Goal: Task Accomplishment & Management: Manage account settings

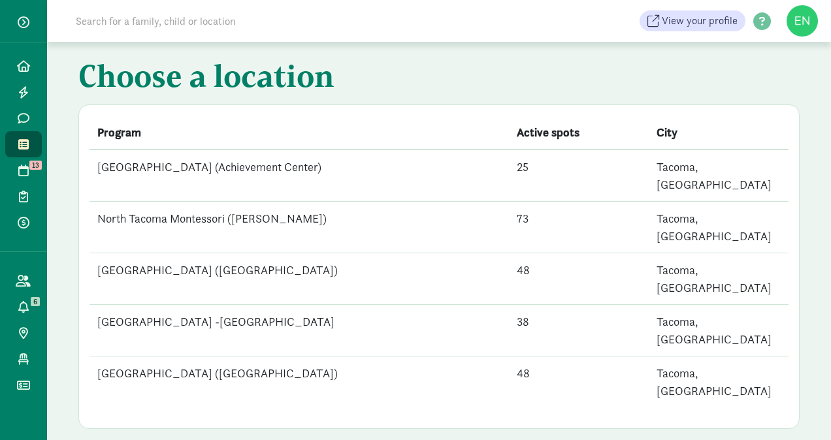
click at [303, 157] on td "[GEOGRAPHIC_DATA] (Achievement Center)" at bounding box center [299, 176] width 419 height 52
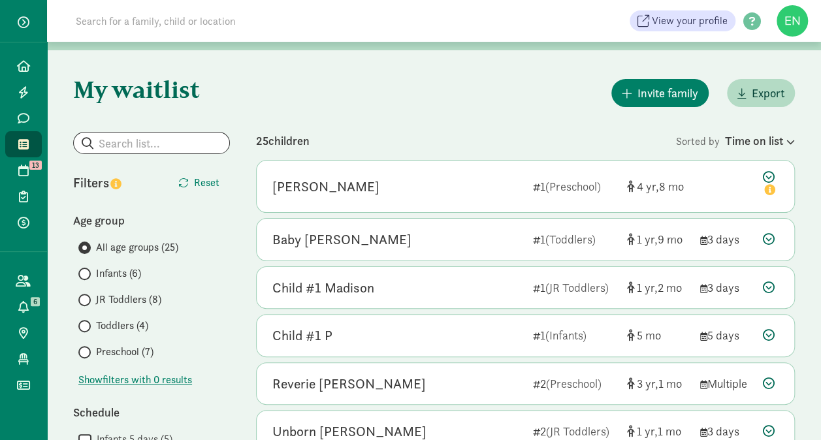
scroll to position [116, 0]
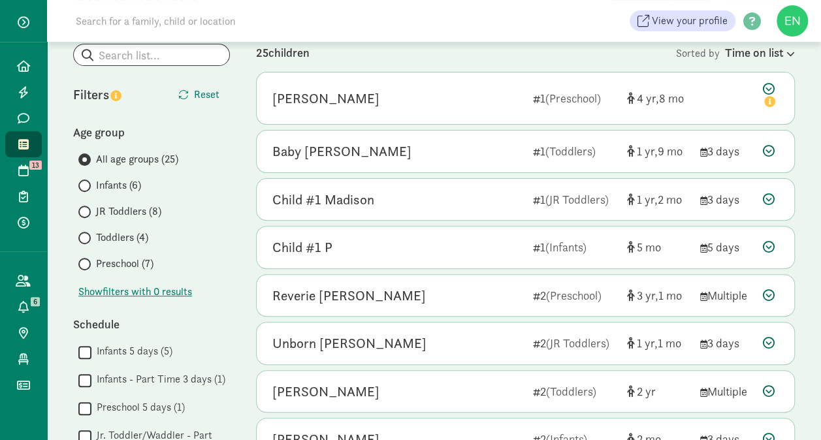
click at [152, 208] on span "JR Toddlers (8)" at bounding box center [128, 212] width 65 height 16
click at [87, 208] on input "JR Toddlers (8)" at bounding box center [82, 212] width 8 height 8
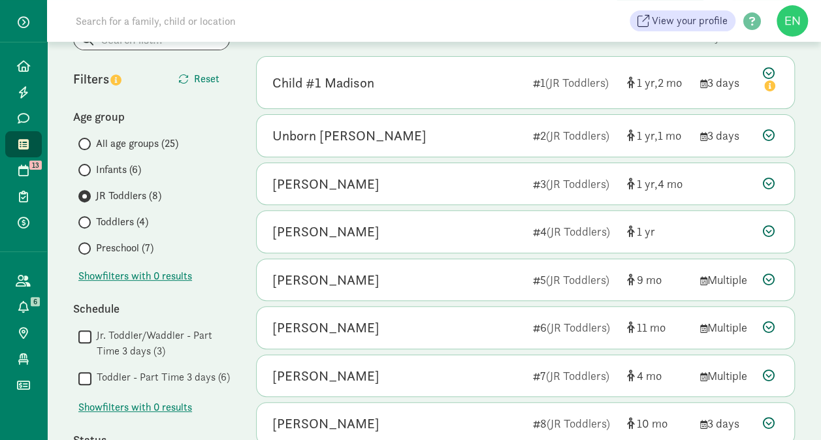
scroll to position [70, 0]
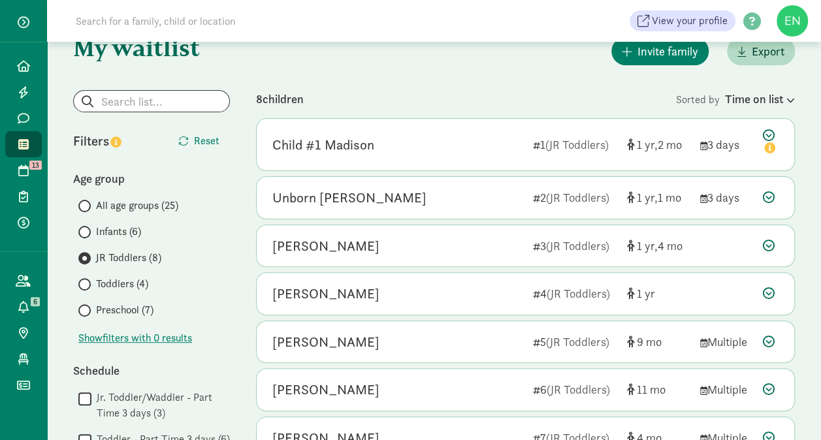
click at [133, 288] on span "Toddlers (4)" at bounding box center [122, 284] width 52 height 16
click at [87, 288] on input "Toddlers (4)" at bounding box center [82, 284] width 8 height 8
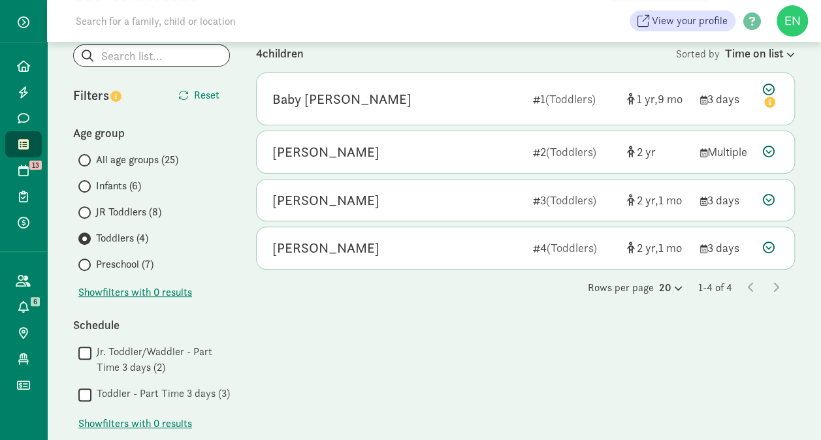
scroll to position [110, 0]
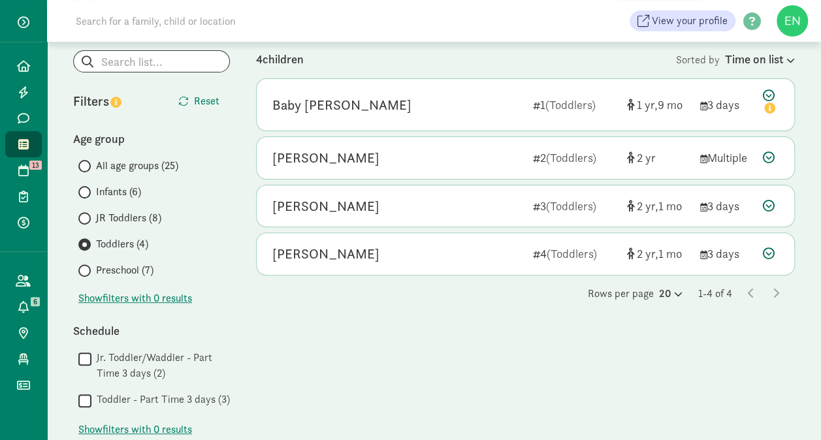
click at [30, 132] on link "Waitlist" at bounding box center [23, 144] width 37 height 26
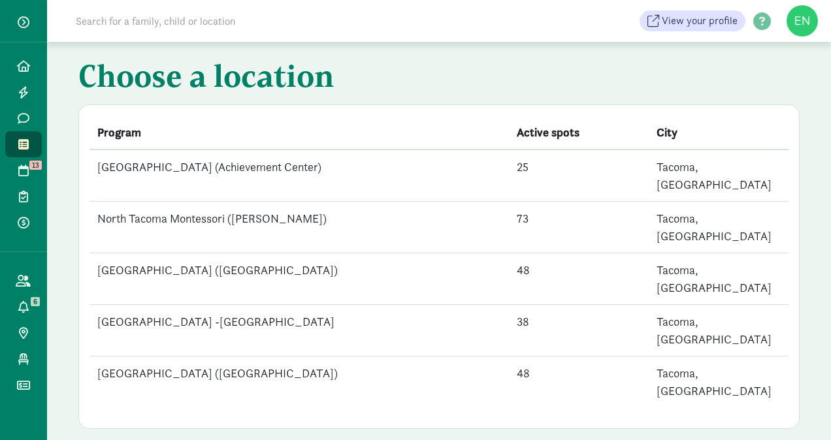
click at [169, 210] on td "North Tacoma Montessori ([PERSON_NAME])" at bounding box center [299, 228] width 419 height 52
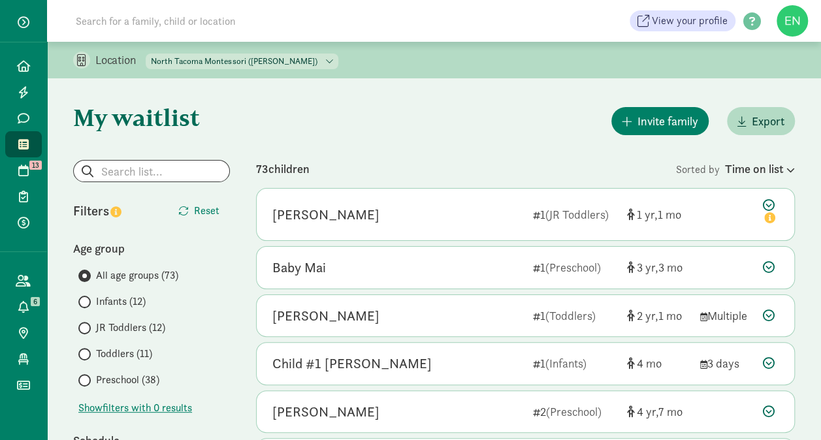
click at [98, 303] on span "Infants (12)" at bounding box center [121, 302] width 50 height 16
click at [87, 303] on input "Infants (12)" at bounding box center [82, 302] width 8 height 8
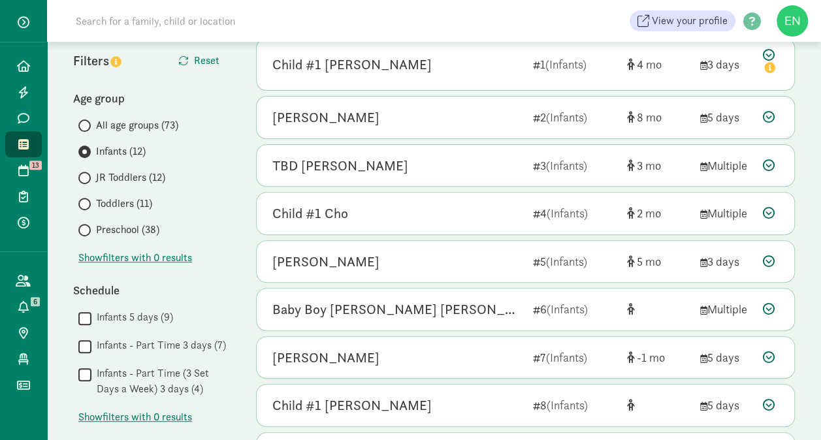
scroll to position [153, 0]
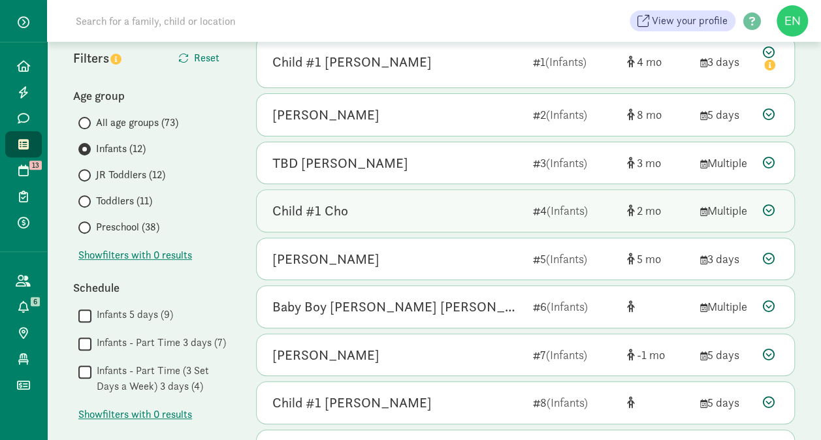
click at [271, 208] on div "Child #1 Cho 4 (Infants) 2 Multiple" at bounding box center [526, 211] width 538 height 42
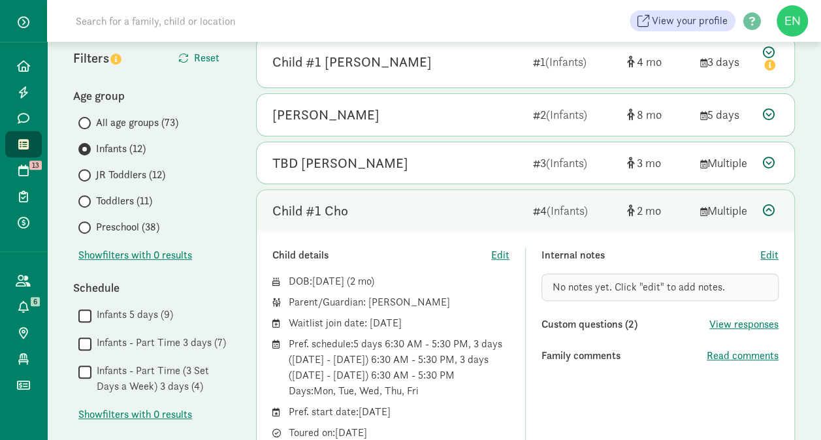
click at [100, 221] on span "Preschool (38)" at bounding box center [127, 228] width 63 height 16
click at [87, 223] on input "Preschool (38)" at bounding box center [82, 227] width 8 height 8
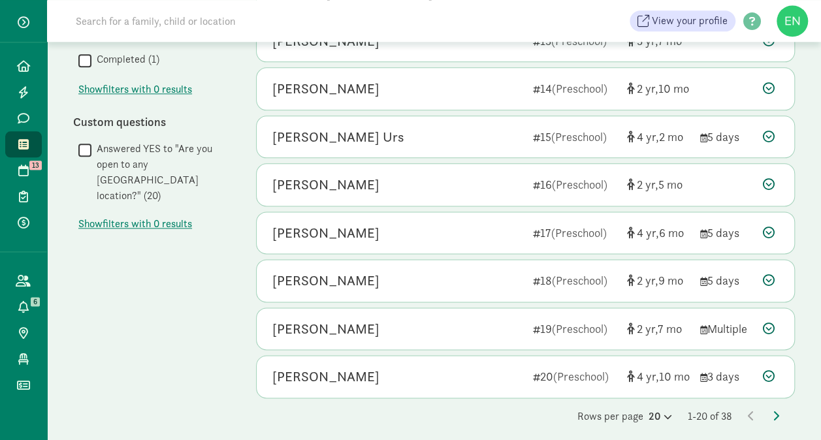
scroll to position [757, 0]
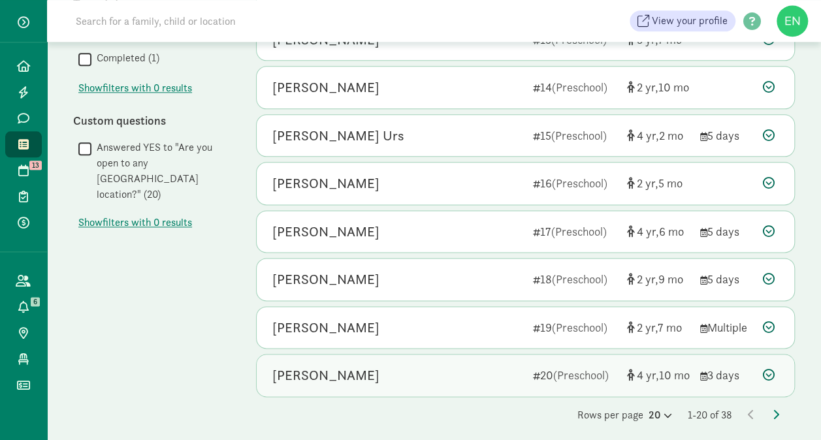
click at [283, 365] on div "Simon M" at bounding box center [325, 375] width 107 height 21
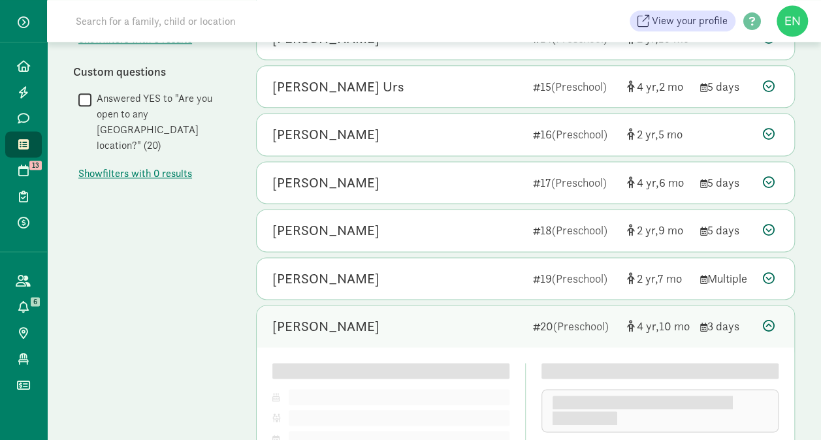
scroll to position [836, 0]
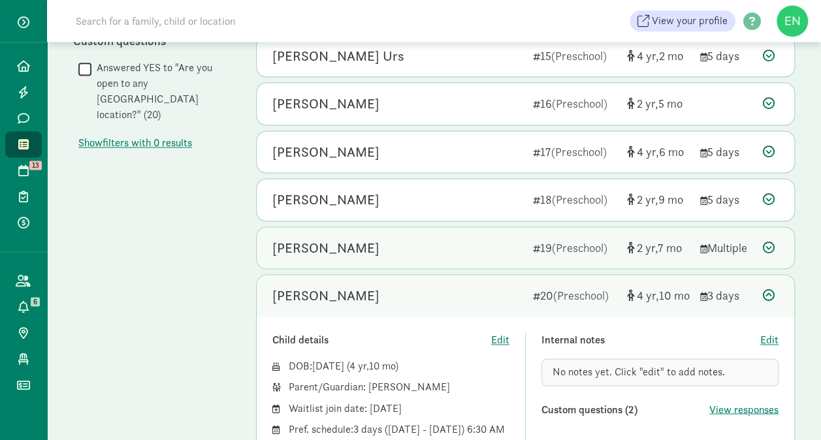
click at [293, 244] on div "Lupine Hulbert" at bounding box center [325, 248] width 107 height 21
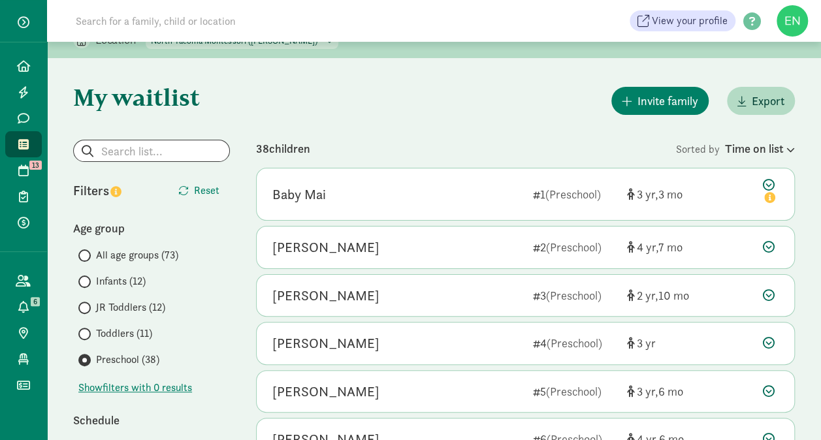
scroll to position [0, 0]
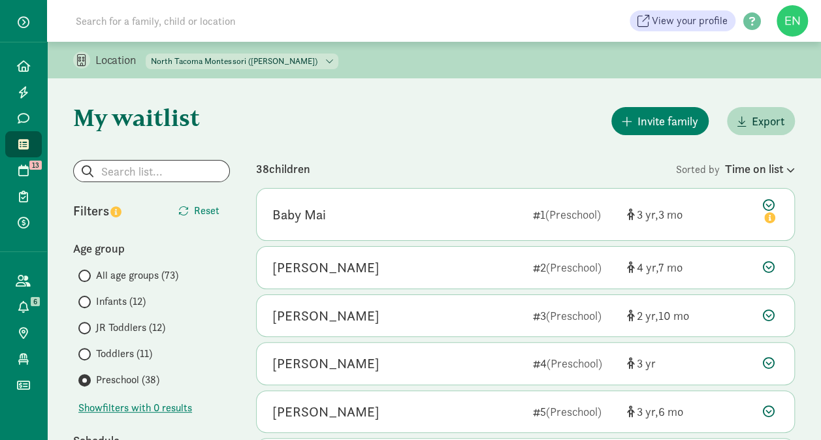
click at [213, 59] on select "North Tacoma Montessori Center (Achievement Center) North Tacoma Montessori (Pr…" at bounding box center [242, 62] width 193 height 16
click at [146, 54] on select "North Tacoma Montessori Center (Achievement Center) North Tacoma Montessori (Pr…" at bounding box center [242, 62] width 193 height 16
click at [200, 60] on select "North Tacoma Montessori Center (Achievement Center) North Tacoma Montessori (Pr…" at bounding box center [242, 62] width 193 height 16
select select "83641"
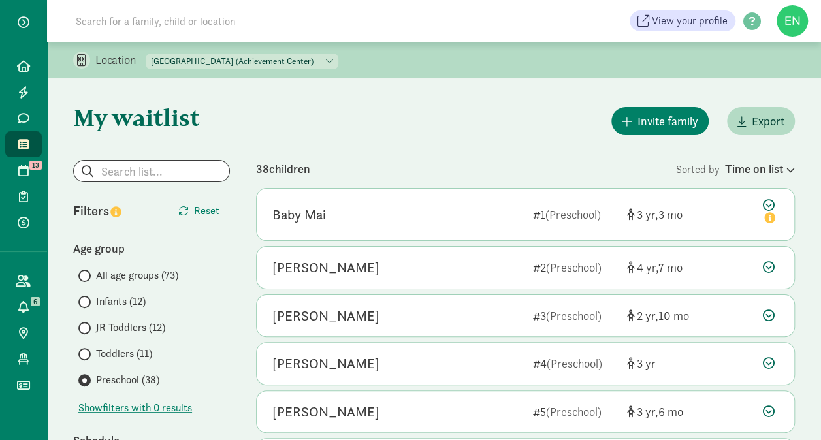
click at [146, 54] on select "North Tacoma Montessori Center (Achievement Center) North Tacoma Montessori (Pr…" at bounding box center [242, 62] width 193 height 16
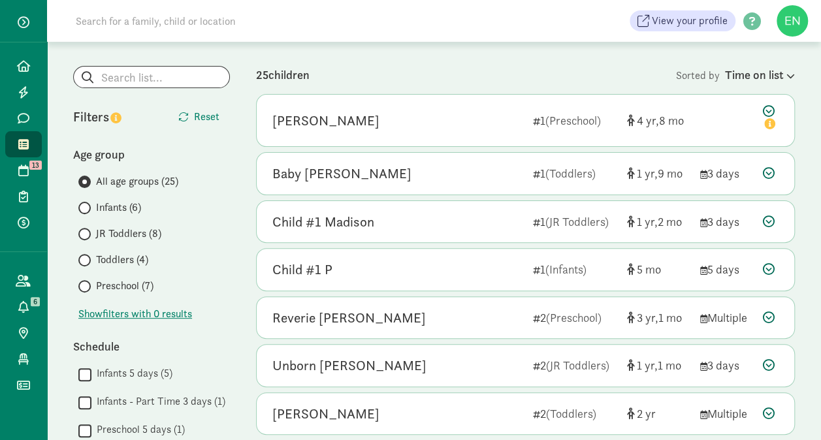
scroll to position [94, 0]
click at [95, 210] on label "Infants (6)" at bounding box center [154, 208] width 152 height 16
click at [87, 210] on input "Infants (6)" at bounding box center [82, 208] width 8 height 8
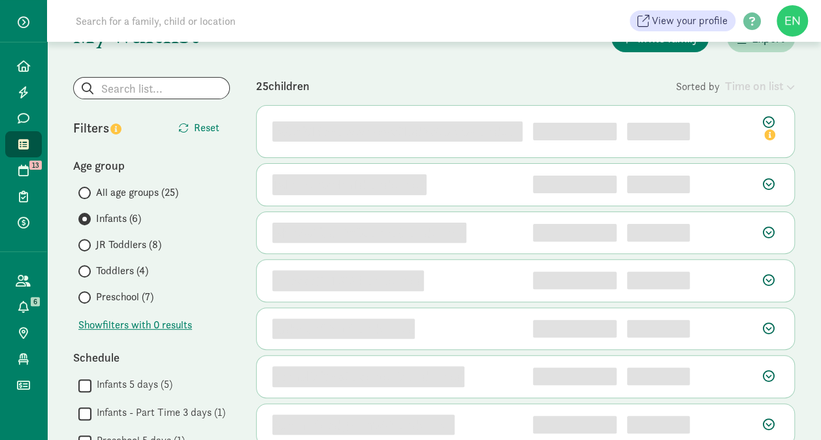
scroll to position [88, 0]
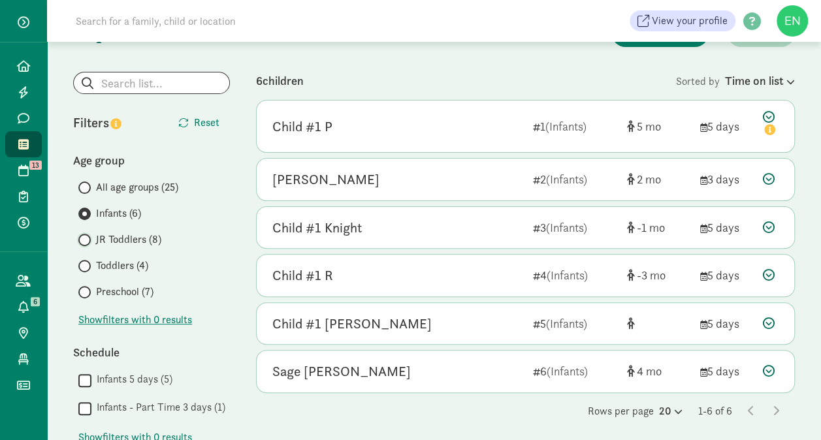
click at [86, 242] on input "JR Toddlers (8)" at bounding box center [82, 240] width 8 height 8
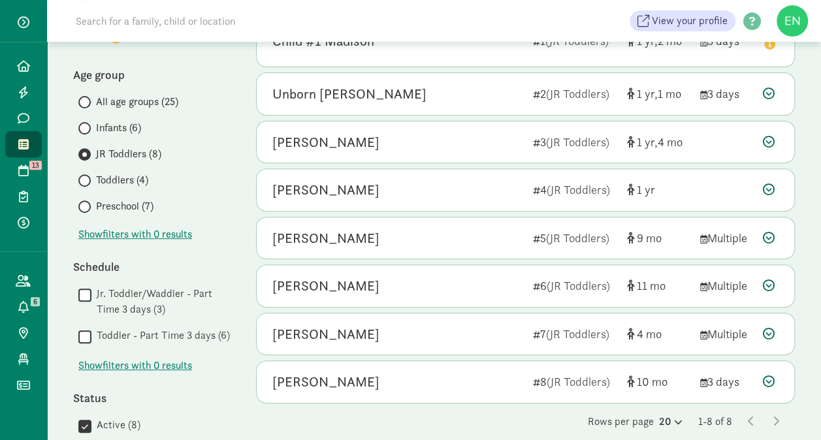
scroll to position [183, 0]
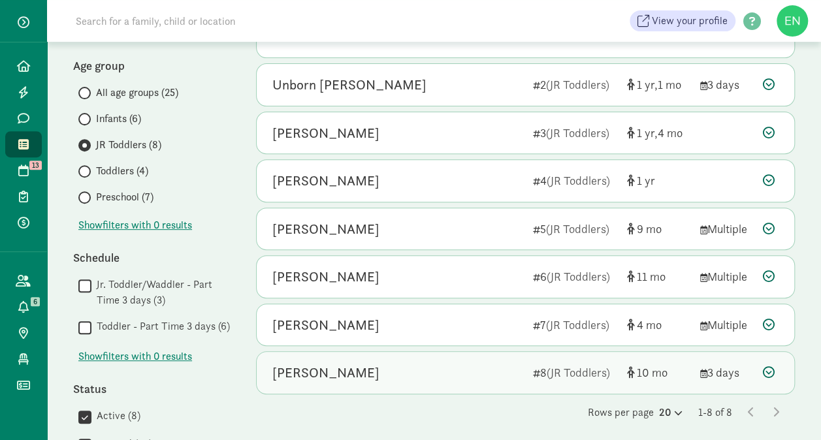
click at [273, 373] on div "August van Alstyne" at bounding box center [325, 373] width 107 height 21
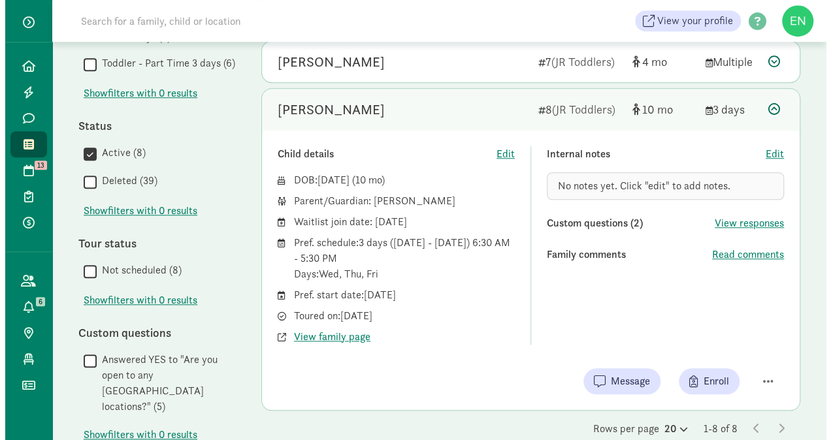
scroll to position [461, 0]
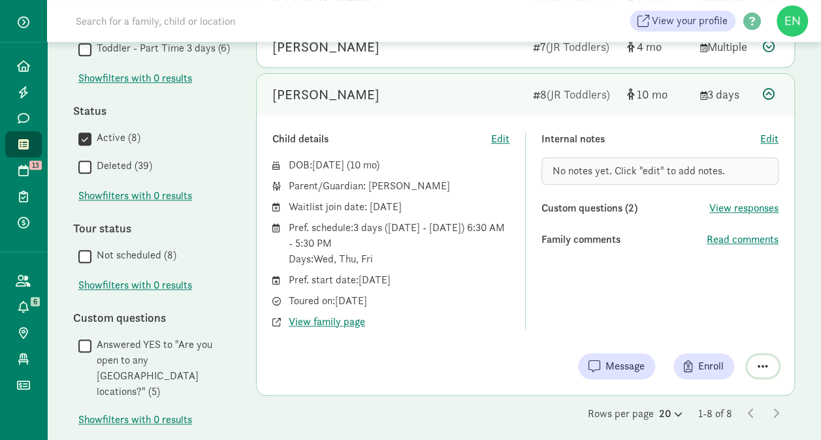
click at [767, 365] on span "button" at bounding box center [763, 367] width 10 height 12
click at [691, 330] on div "Remove from list" at bounding box center [716, 333] width 101 height 16
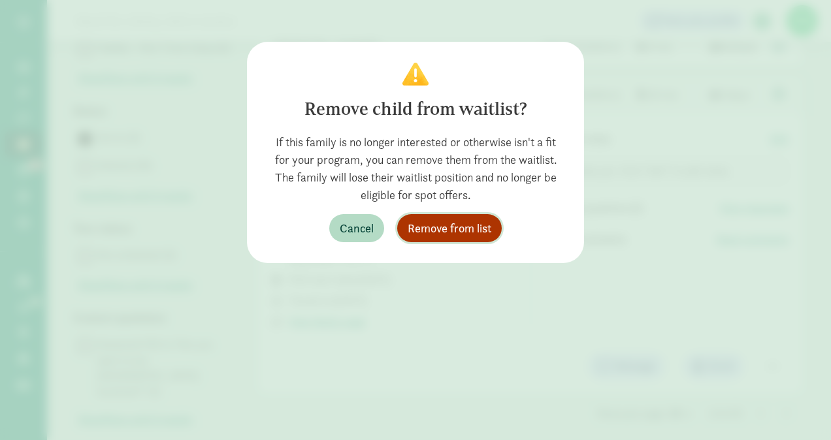
click at [434, 231] on span "Remove from list" at bounding box center [450, 229] width 84 height 18
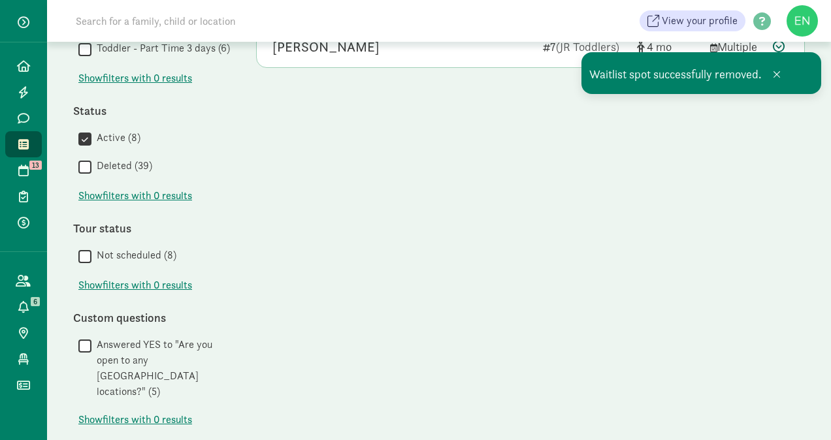
click at [23, 145] on icon at bounding box center [23, 145] width 10 height 12
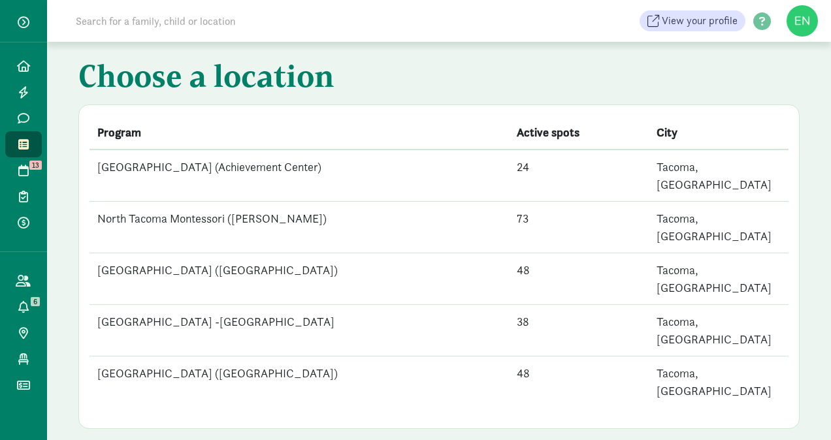
click at [408, 305] on td "[GEOGRAPHIC_DATA] -[GEOGRAPHIC_DATA]" at bounding box center [299, 331] width 419 height 52
click at [127, 357] on td "[GEOGRAPHIC_DATA] ([GEOGRAPHIC_DATA])" at bounding box center [299, 383] width 419 height 52
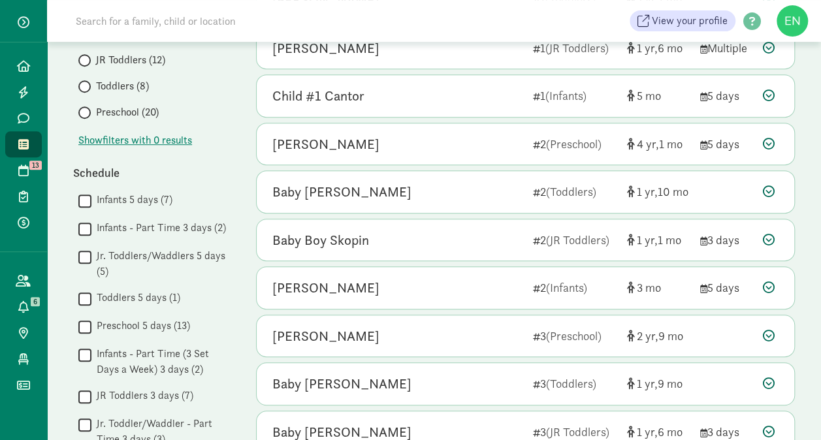
scroll to position [257, 0]
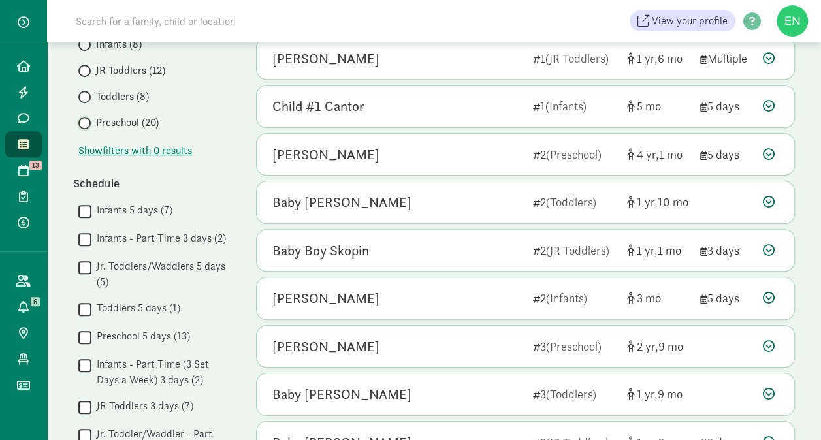
click at [84, 122] on input "Preschool (20)" at bounding box center [82, 123] width 8 height 8
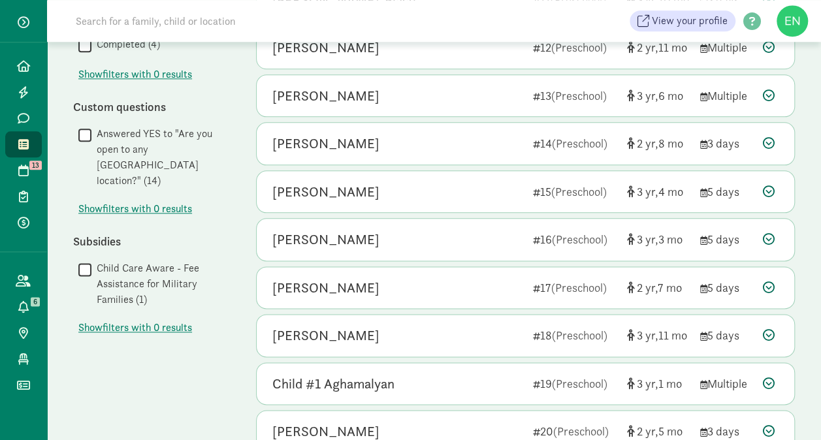
scroll to position [757, 0]
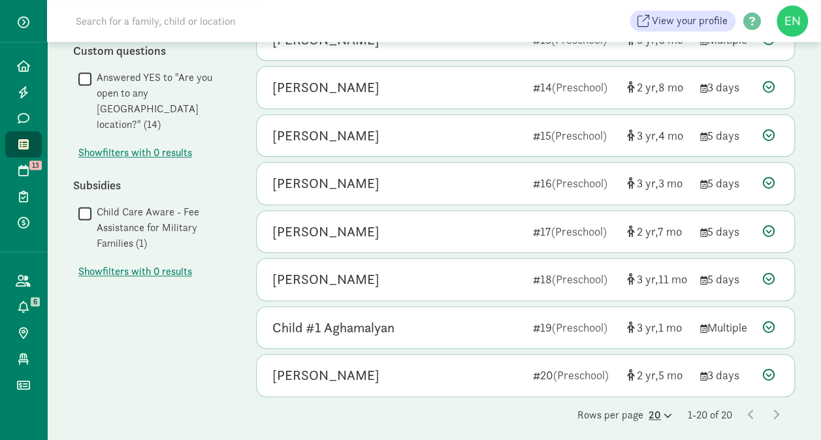
click at [649, 412] on div "20" at bounding box center [661, 416] width 24 height 16
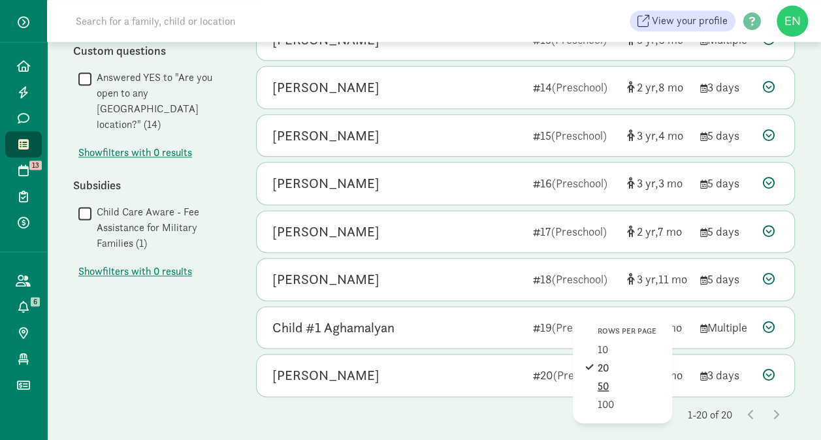
click at [618, 397] on div "50" at bounding box center [629, 405] width 62 height 16
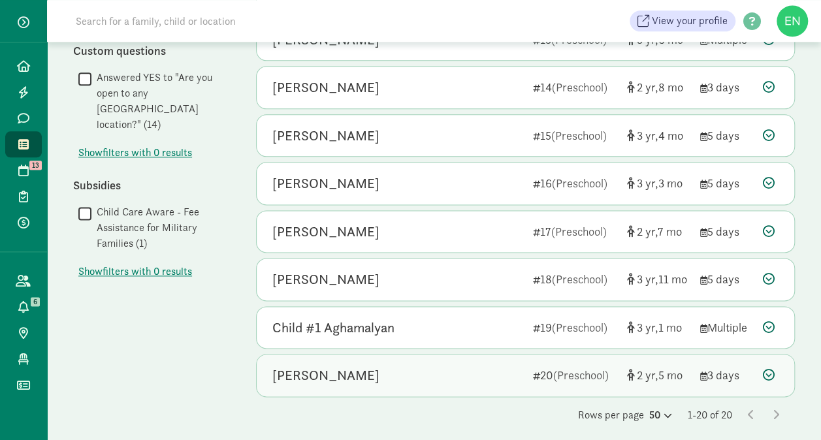
click at [291, 372] on div "[PERSON_NAME]" at bounding box center [325, 375] width 107 height 21
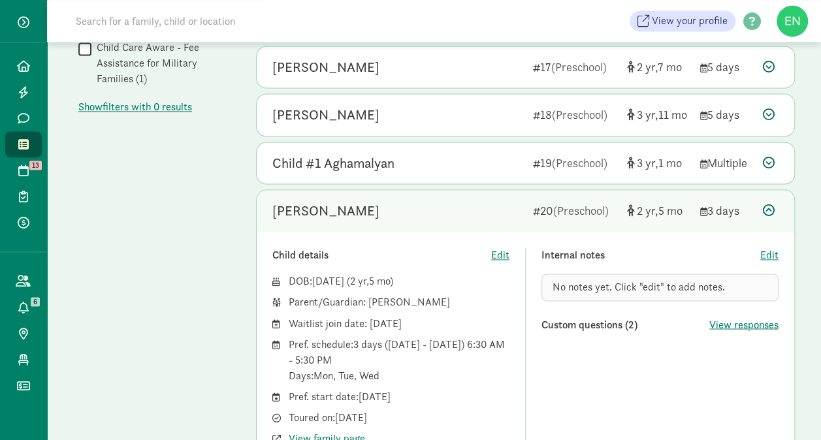
scroll to position [921, 0]
click at [316, 212] on div "Elivia Mitchell-Lee" at bounding box center [325, 211] width 107 height 21
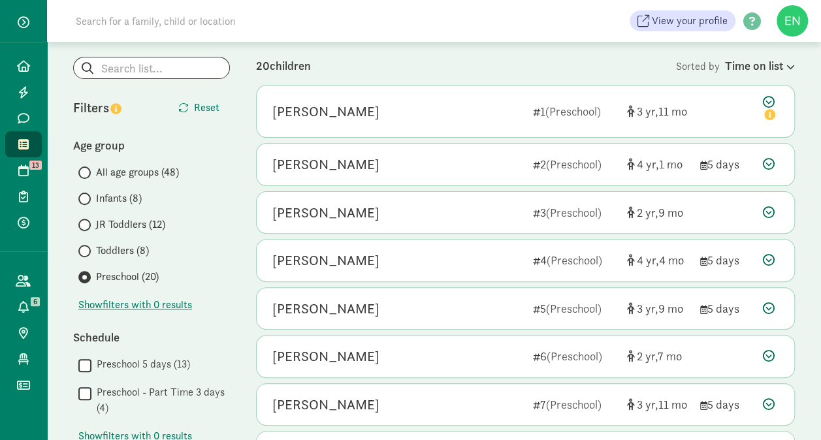
scroll to position [0, 0]
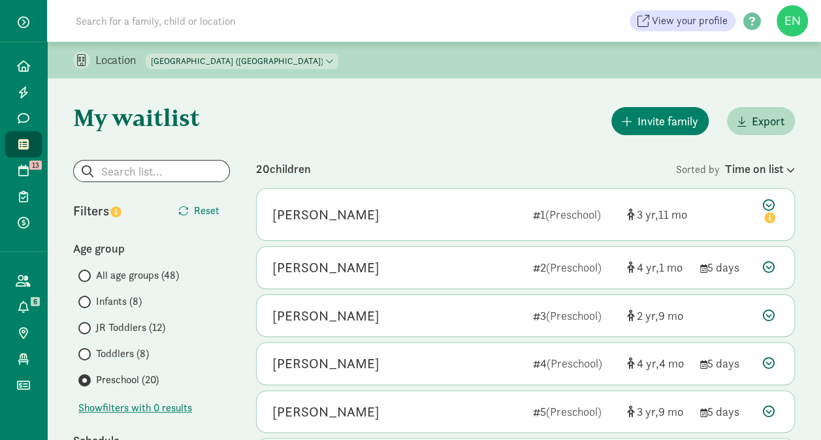
click at [212, 67] on select "[GEOGRAPHIC_DATA] (Achievement Center) [GEOGRAPHIC_DATA] ([PERSON_NAME]) [GEOGR…" at bounding box center [242, 62] width 193 height 16
click at [146, 54] on select "[GEOGRAPHIC_DATA] (Achievement Center) [GEOGRAPHIC_DATA] ([PERSON_NAME]) [GEOGR…" at bounding box center [242, 62] width 193 height 16
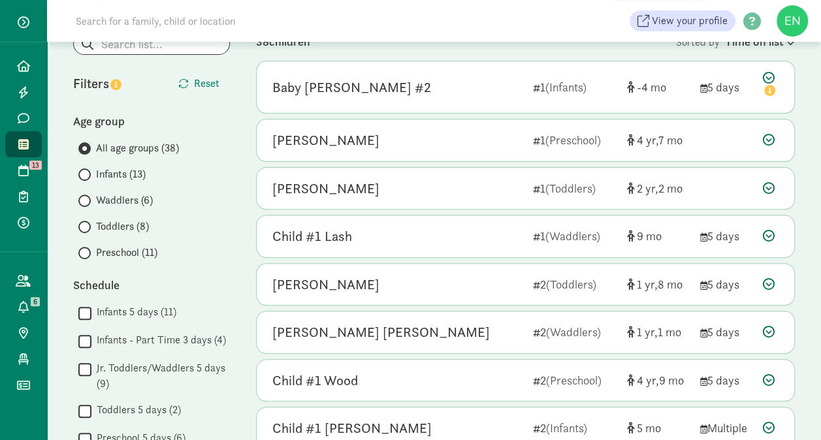
scroll to position [120, 0]
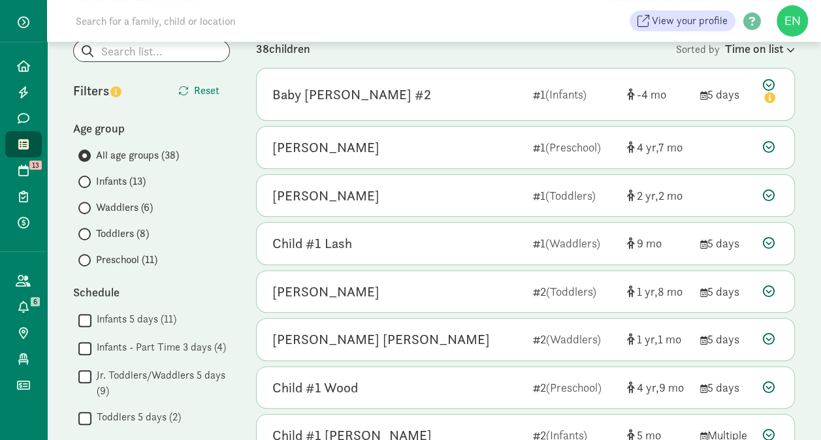
click at [128, 267] on span "Preschool (11)" at bounding box center [126, 260] width 61 height 16
click at [87, 265] on input "Preschool (11)" at bounding box center [82, 260] width 8 height 8
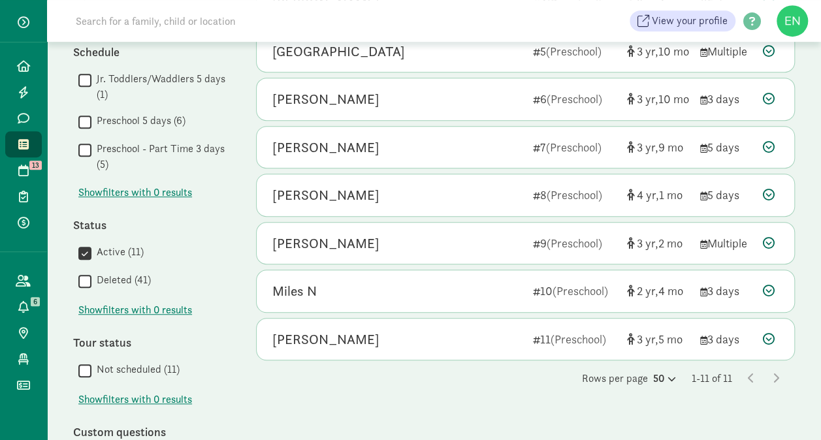
scroll to position [374, 0]
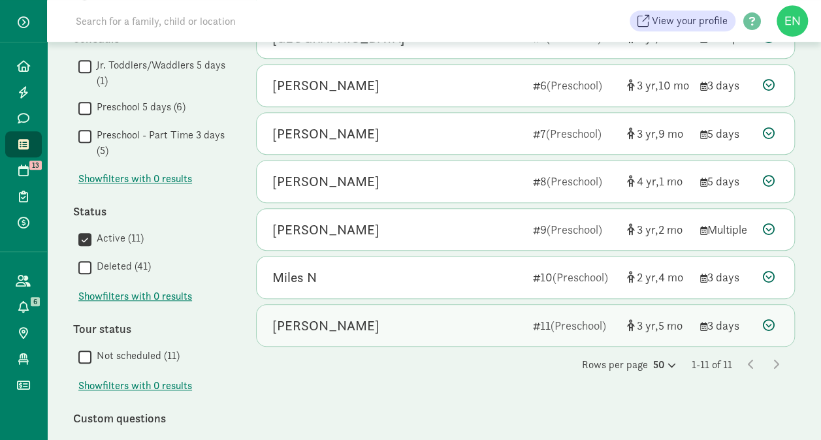
click at [269, 325] on div "Austin Merritt 11 (Preschool) 3 5 3 days" at bounding box center [526, 326] width 538 height 42
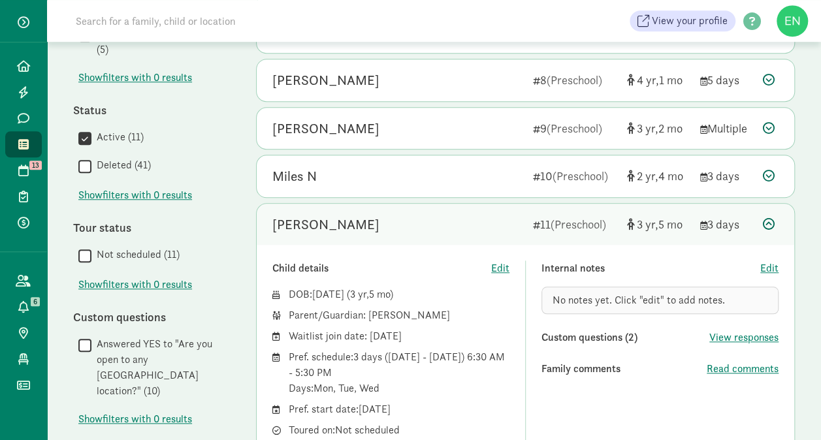
scroll to position [509, 0]
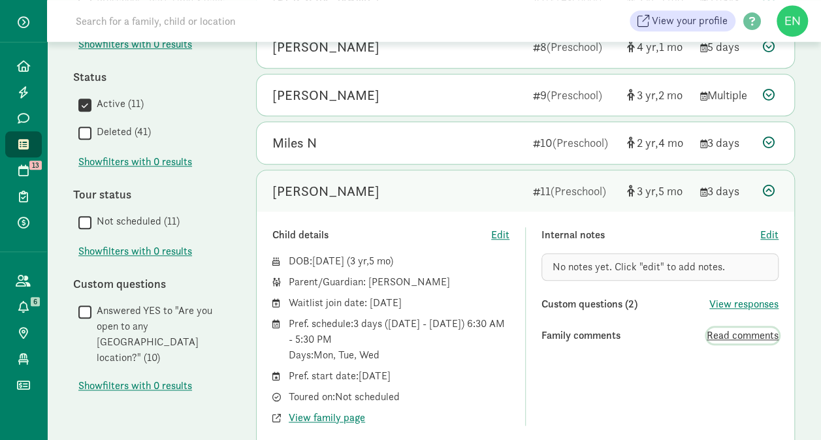
click at [716, 333] on span "Read comments" at bounding box center [743, 336] width 72 height 16
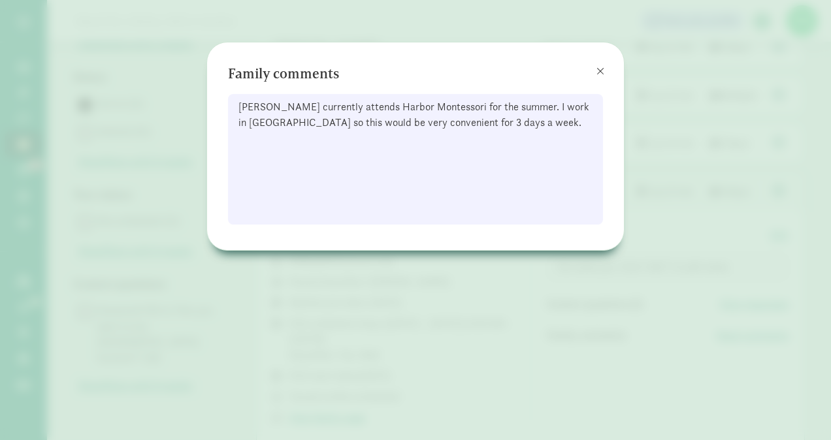
click at [259, 328] on div "Family comments Austin currently attends Harbor Montessori for the summer. I wo…" at bounding box center [415, 220] width 831 height 440
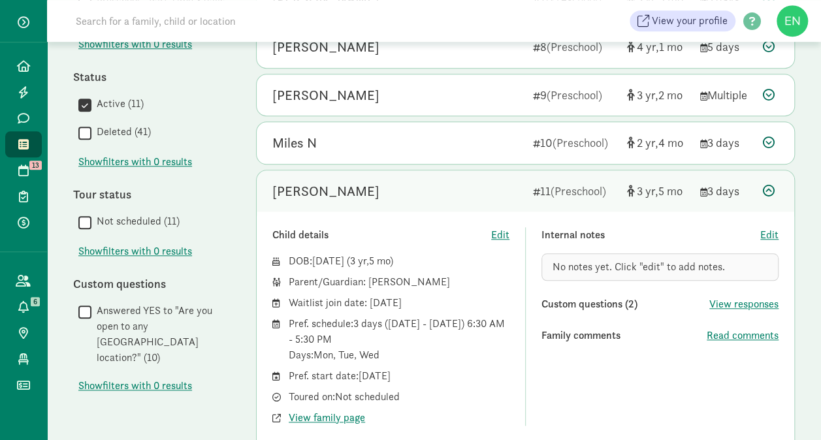
click at [288, 196] on div "Austin Merritt" at bounding box center [325, 191] width 107 height 21
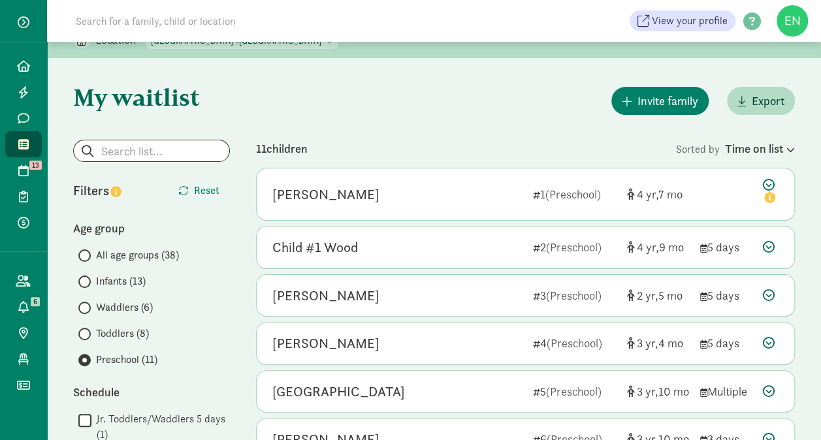
scroll to position [0, 0]
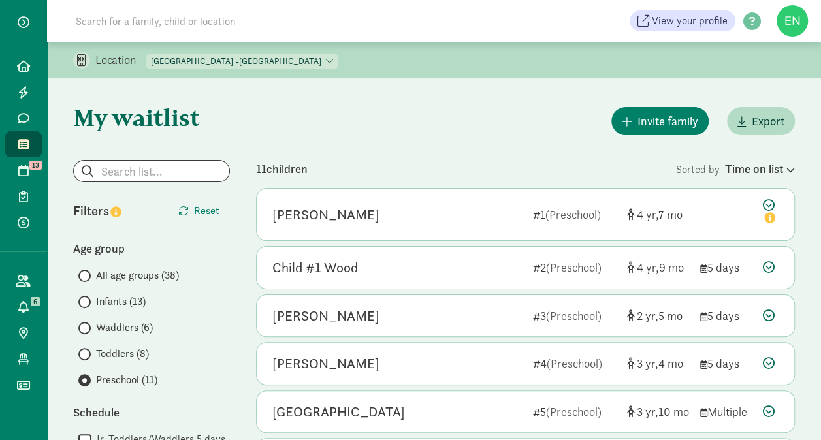
click at [333, 68] on select "North Tacoma Montessori Center (Achievement Center) North Tacoma Montessori (Pr…" at bounding box center [242, 62] width 193 height 16
select select "83641"
click at [146, 54] on select "North Tacoma Montessori Center (Achievement Center) North Tacoma Montessori (Pr…" at bounding box center [242, 62] width 193 height 16
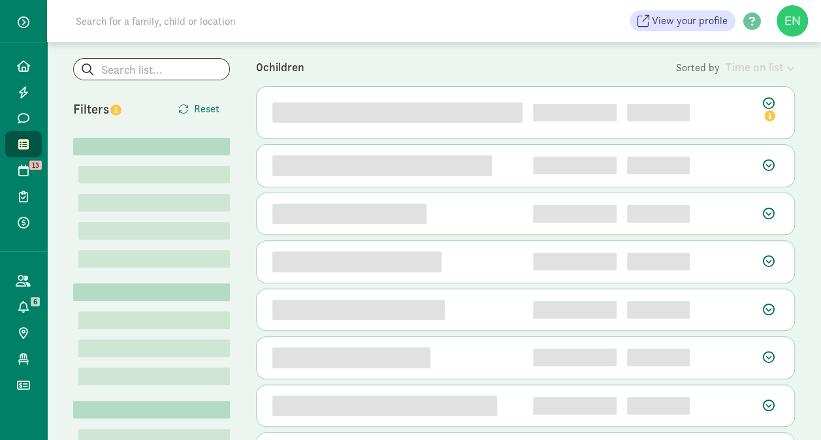
scroll to position [101, 0]
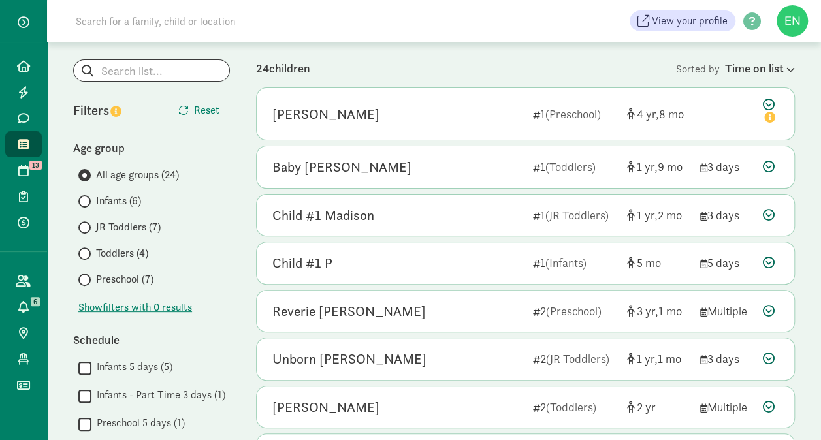
click at [140, 267] on div "All age groups (24) Infants (6) JR Toddlers (7) Toddlers (4) Preschool (7)" at bounding box center [151, 227] width 157 height 120
click at [142, 284] on span "Preschool (7)" at bounding box center [125, 280] width 58 height 16
click at [87, 284] on input "Preschool (7)" at bounding box center [82, 280] width 8 height 8
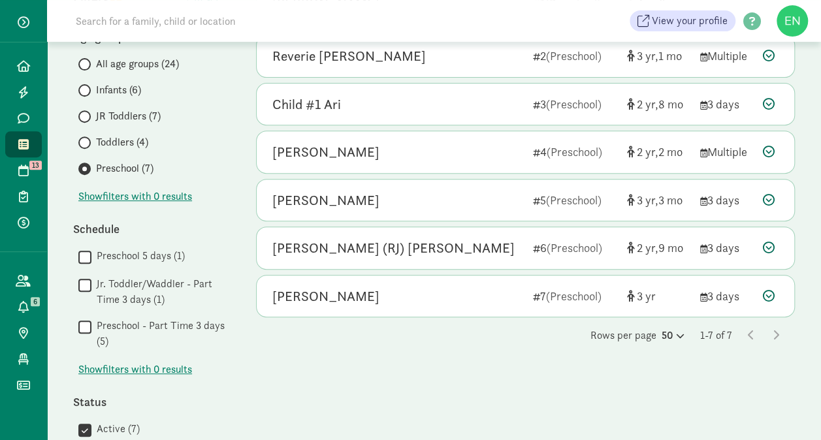
scroll to position [211, 0]
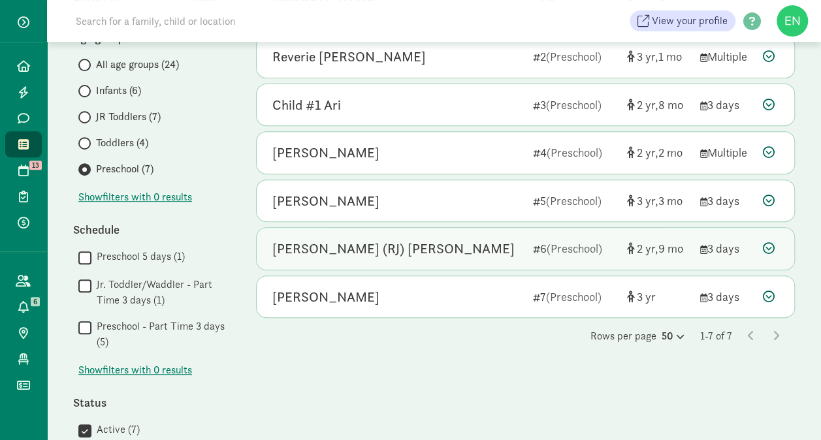
click at [392, 261] on div "Richard (RJ) Bell 6 (Preschool) 2 9 3 days" at bounding box center [526, 249] width 538 height 42
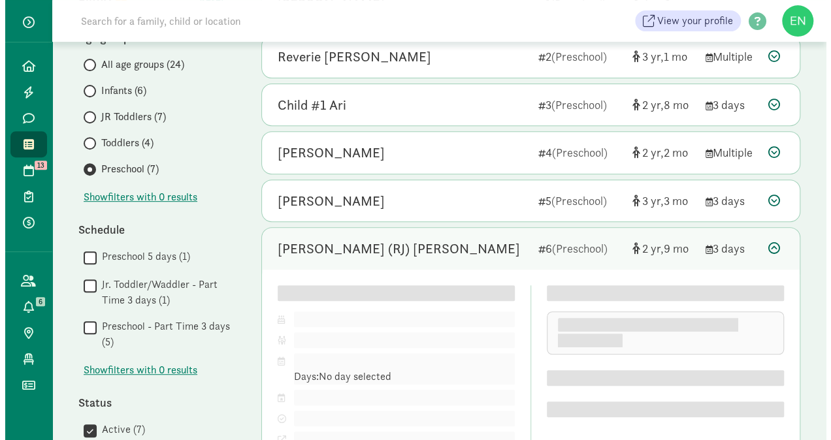
scroll to position [374, 0]
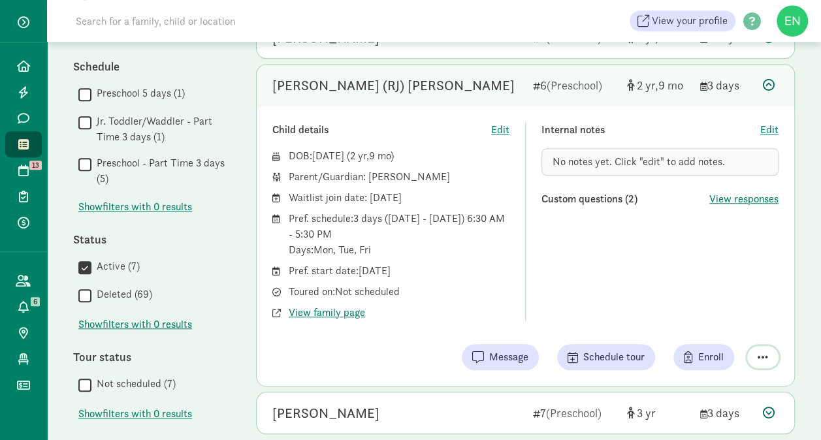
click at [753, 357] on button "button" at bounding box center [763, 357] width 31 height 22
click at [678, 318] on div "Remove from list" at bounding box center [716, 324] width 101 height 16
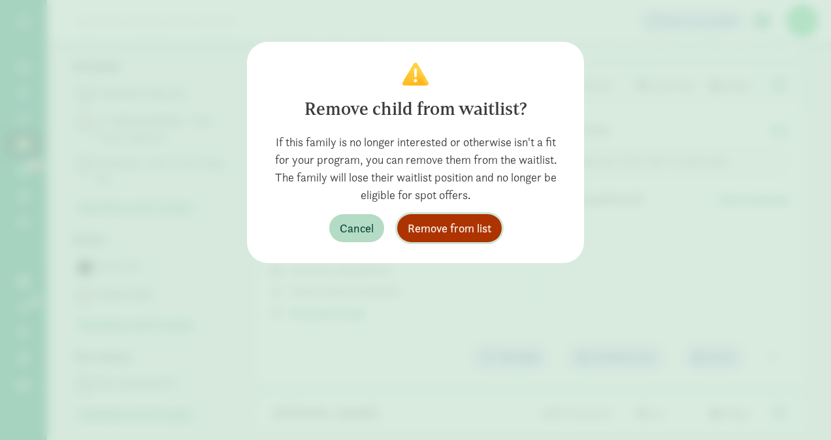
click at [460, 227] on span "Remove from list" at bounding box center [450, 229] width 84 height 18
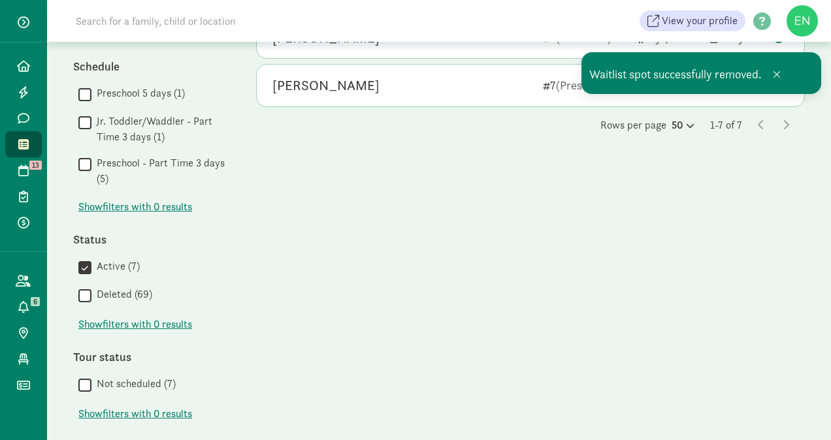
click at [408, 98] on div "Annika Timaeus 7 (Preschool) 3 3 days" at bounding box center [531, 86] width 548 height 42
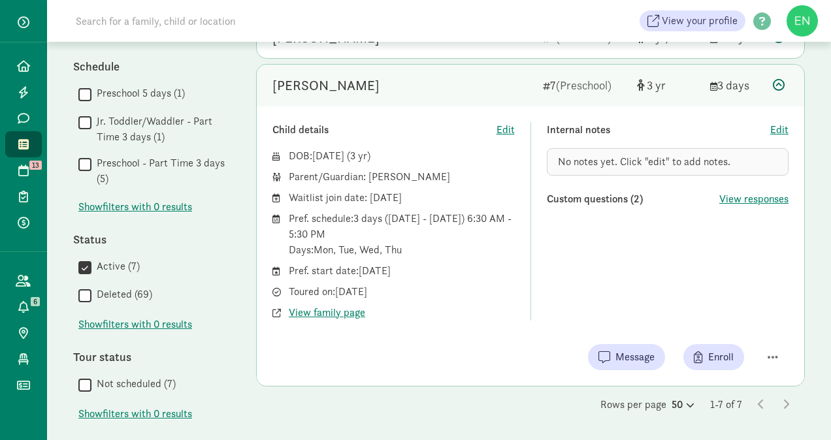
click at [31, 148] on span "Waitlist" at bounding box center [31, 145] width 1 height 16
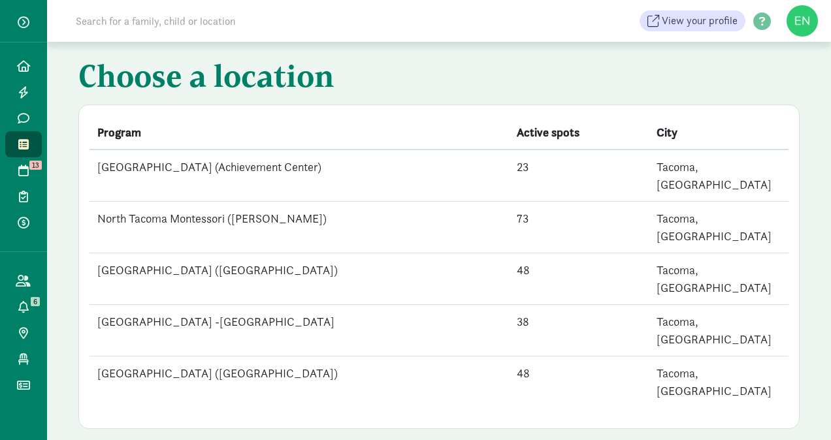
click at [808, 21] on figure at bounding box center [802, 20] width 31 height 31
click at [686, 92] on h1 "Choose a location" at bounding box center [438, 79] width 721 height 42
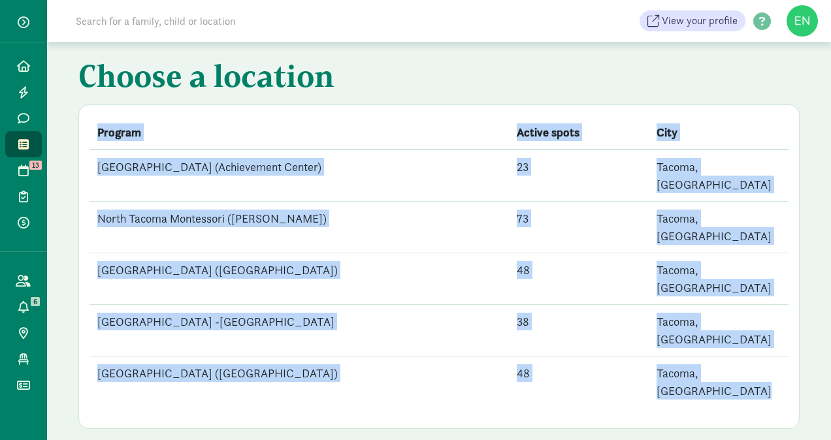
drag, startPoint x: 686, startPoint y: 92, endPoint x: 413, endPoint y: 171, distance: 284.3
click at [413, 171] on div "Choose a location Program Active spots City [GEOGRAPHIC_DATA] (Achievement Cent…" at bounding box center [439, 235] width 784 height 387
click at [16, 287] on link "All families" at bounding box center [23, 281] width 37 height 26
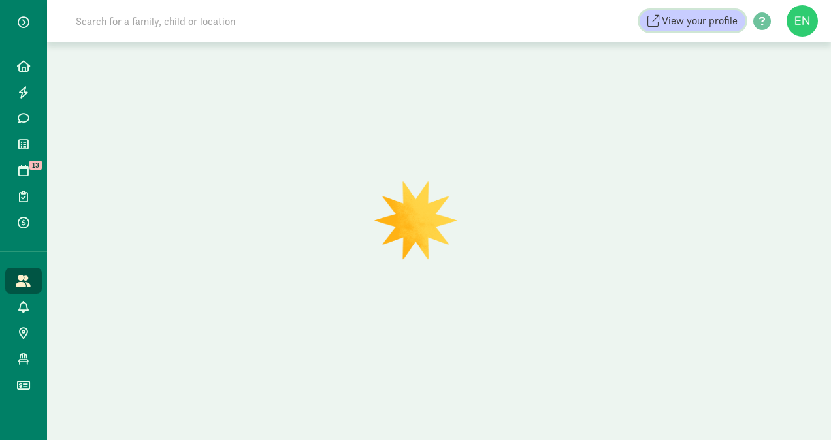
click at [727, 22] on span "View your profile" at bounding box center [700, 21] width 76 height 16
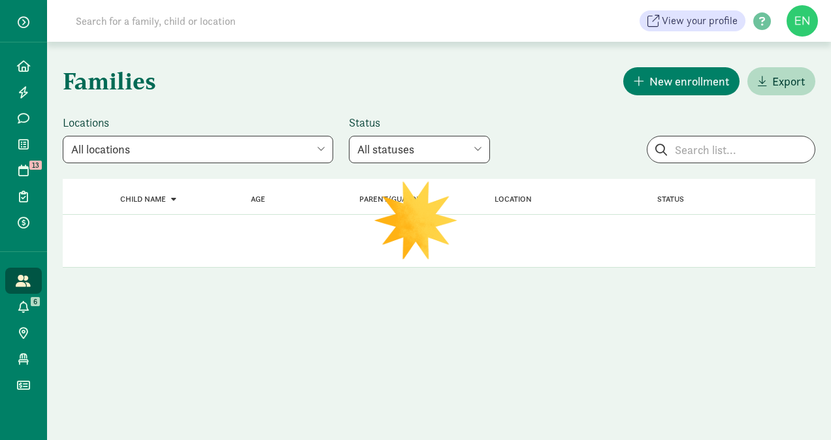
click at [802, 20] on figure at bounding box center [802, 20] width 31 height 31
click at [804, 47] on link "User Profile" at bounding box center [791, 50] width 52 height 16
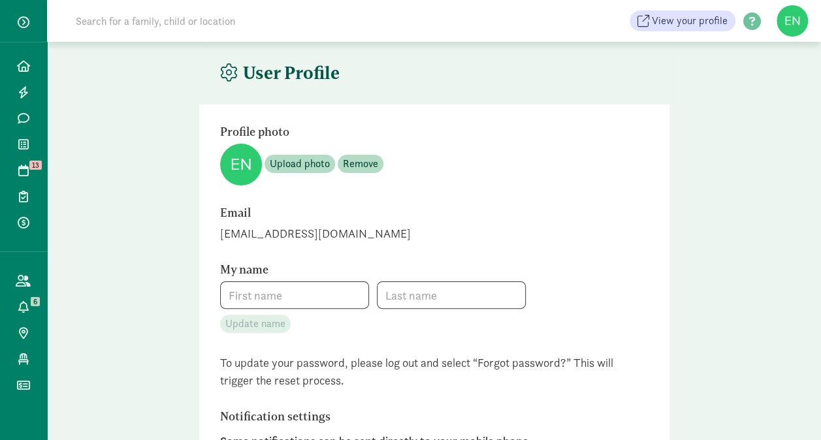
type input "Kate"
type input "Healy"
type input "+12532290190"
checkbox input "true"
click at [796, 28] on figure at bounding box center [792, 20] width 31 height 31
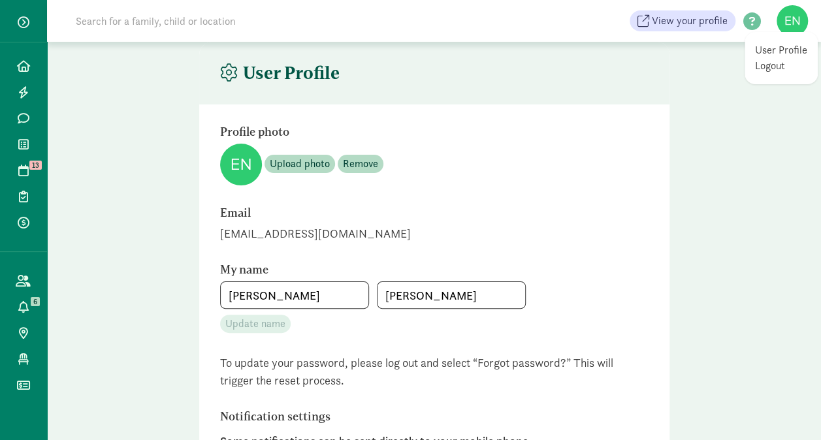
click at [233, 89] on header "User Profile" at bounding box center [434, 73] width 470 height 63
click at [231, 74] on icon at bounding box center [229, 73] width 18 height 18
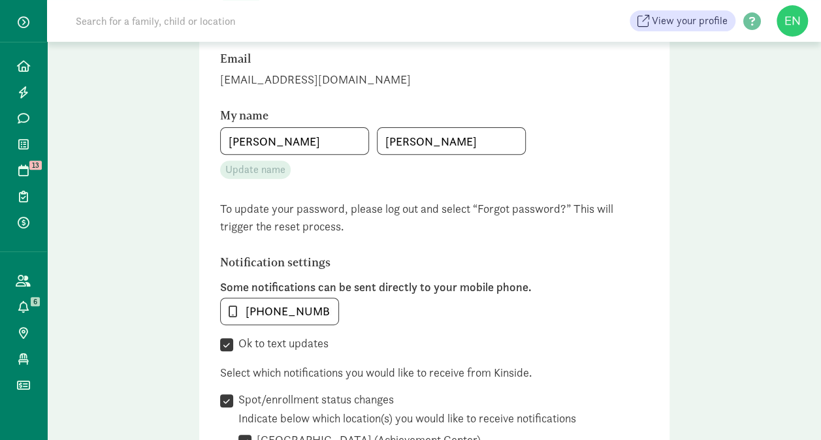
scroll to position [158, 0]
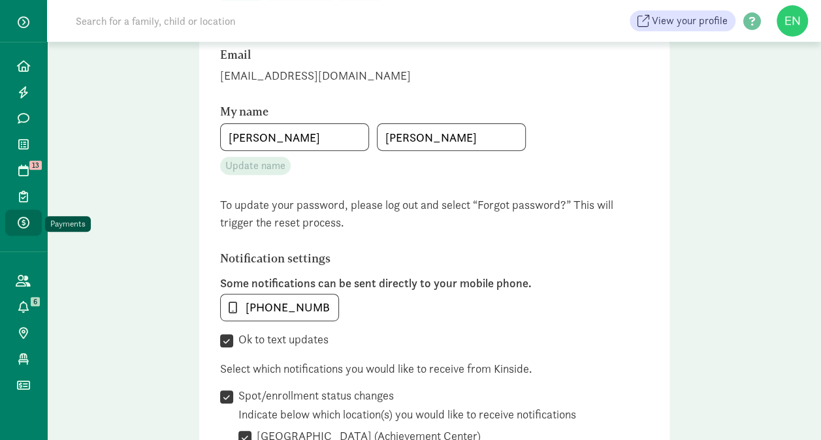
click at [33, 220] on link "Payments" at bounding box center [23, 223] width 37 height 26
